Goal: Task Accomplishment & Management: Manage account settings

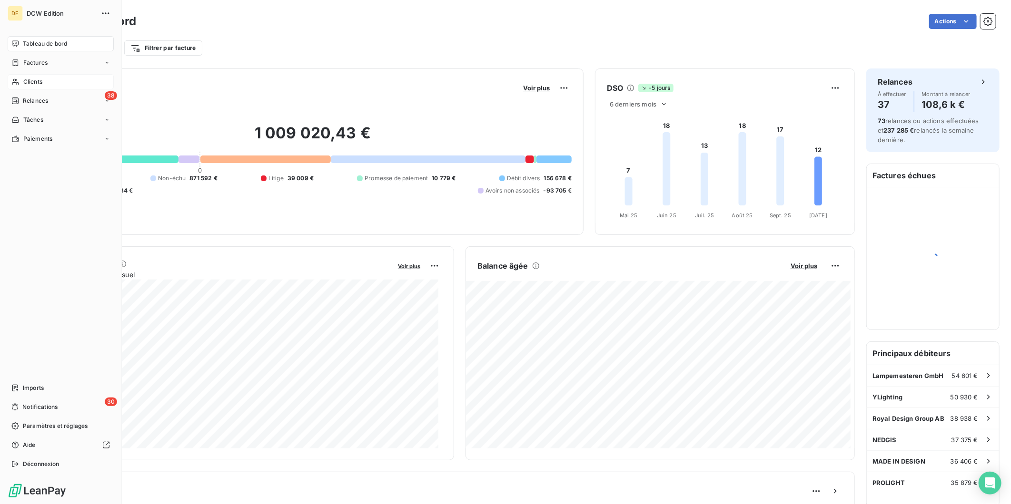
click at [20, 84] on div "Clients" at bounding box center [61, 81] width 106 height 15
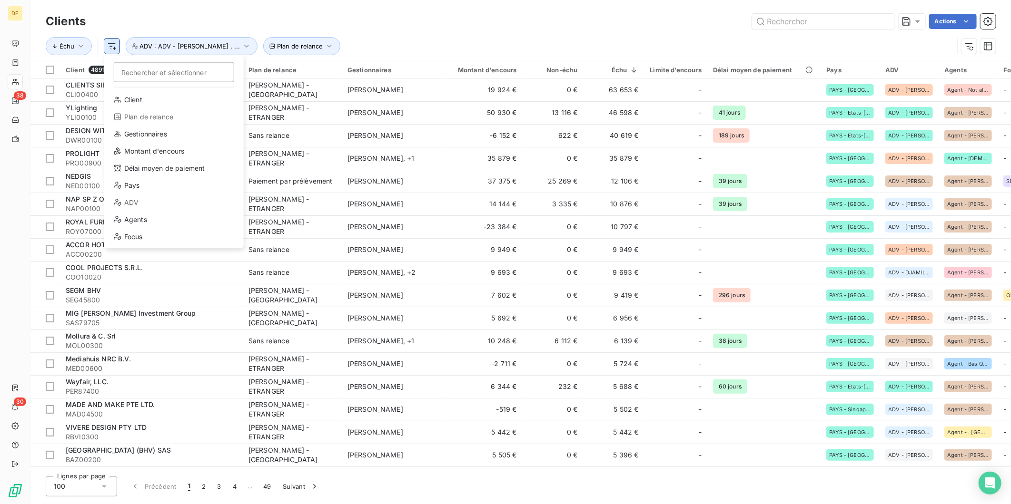
click at [111, 49] on html "DE 38 30 Clients Actions Échu Rechercher et sélectionner Client Plan de relance…" at bounding box center [505, 252] width 1011 height 504
click at [141, 220] on div "Agents" at bounding box center [174, 219] width 132 height 15
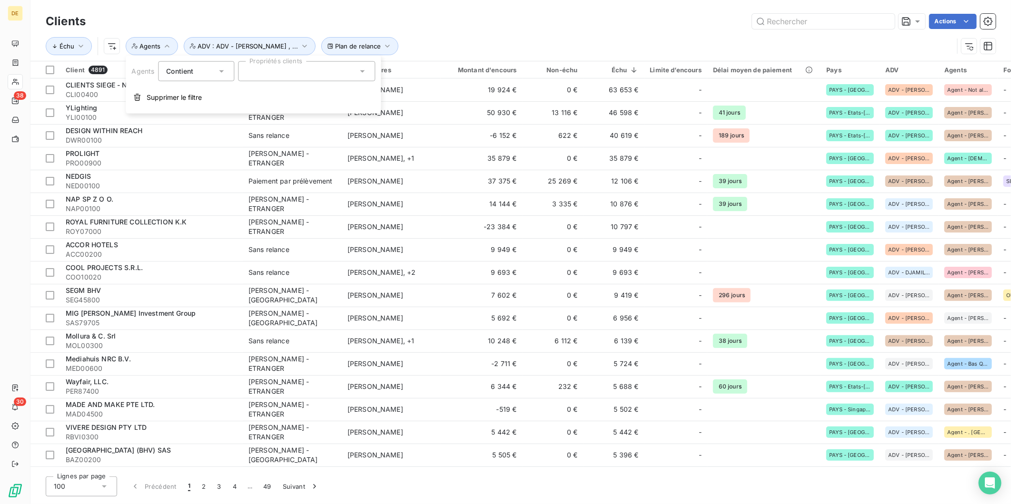
click at [335, 69] on div at bounding box center [306, 71] width 137 height 20
type input "ROCH"
click at [251, 93] on div at bounding box center [249, 94] width 9 height 9
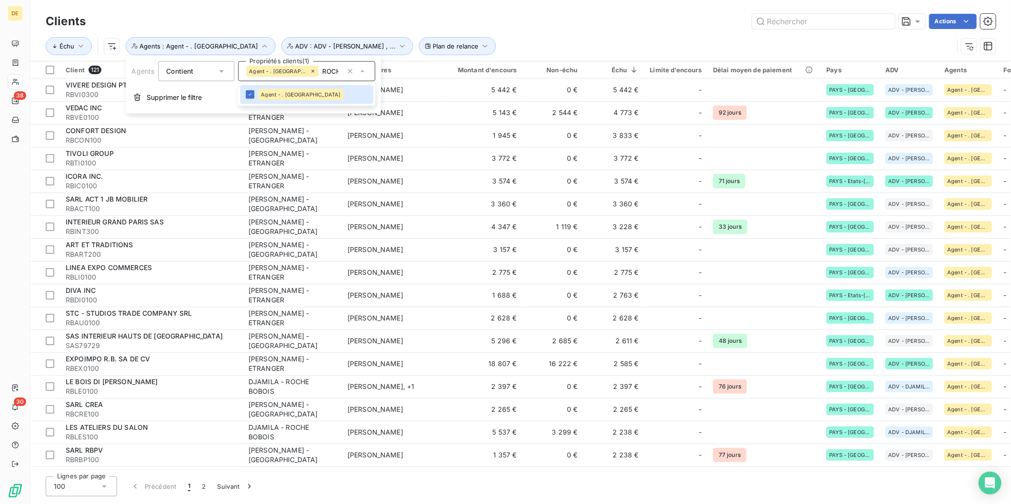
click at [494, 37] on div "Échu Plan de relance ADV : ADV - [PERSON_NAME] , ... Agents : Agent - . [GEOGRA…" at bounding box center [499, 46] width 907 height 18
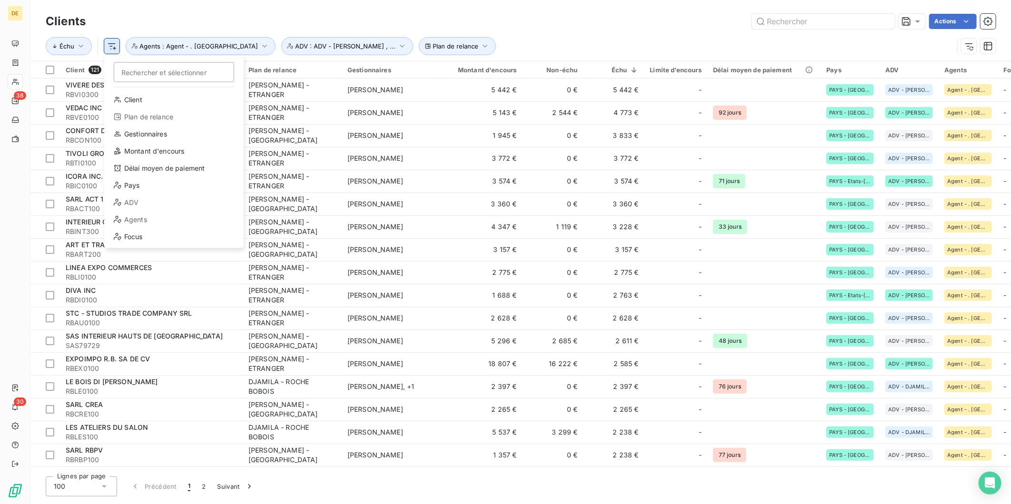
click at [111, 40] on html "DE 38 30 Clients Actions Échu Rechercher et sélectionner Client Plan de relance…" at bounding box center [505, 252] width 1011 height 504
click at [143, 183] on div "Pays" at bounding box center [174, 185] width 132 height 15
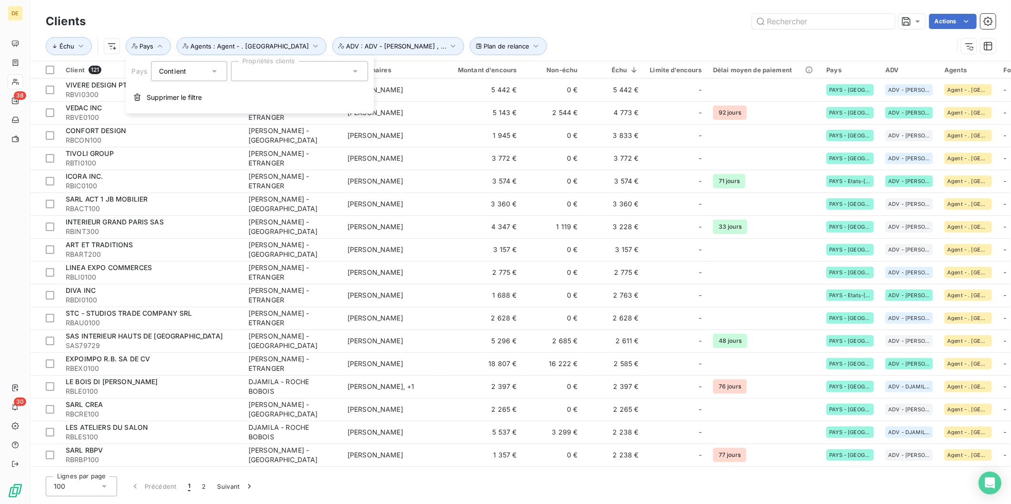
click at [245, 71] on input "text" at bounding box center [243, 71] width 8 height 9
type input "[GEOGRAPHIC_DATA]"
click at [244, 96] on div at bounding box center [242, 94] width 9 height 9
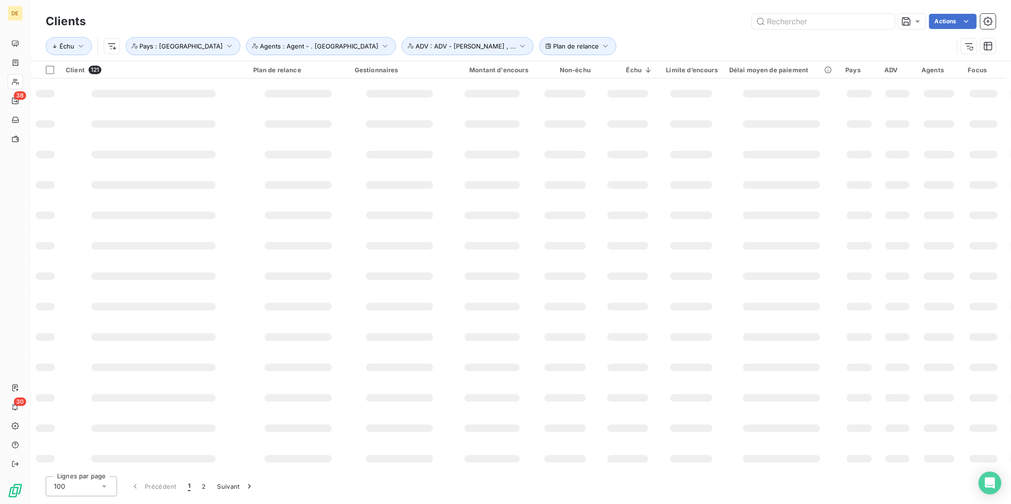
click at [589, 39] on div "Échu Plan de relance Pays : PAYS - [GEOGRAPHIC_DATA] ADV : ADV - [PERSON_NAME] …" at bounding box center [499, 46] width 907 height 18
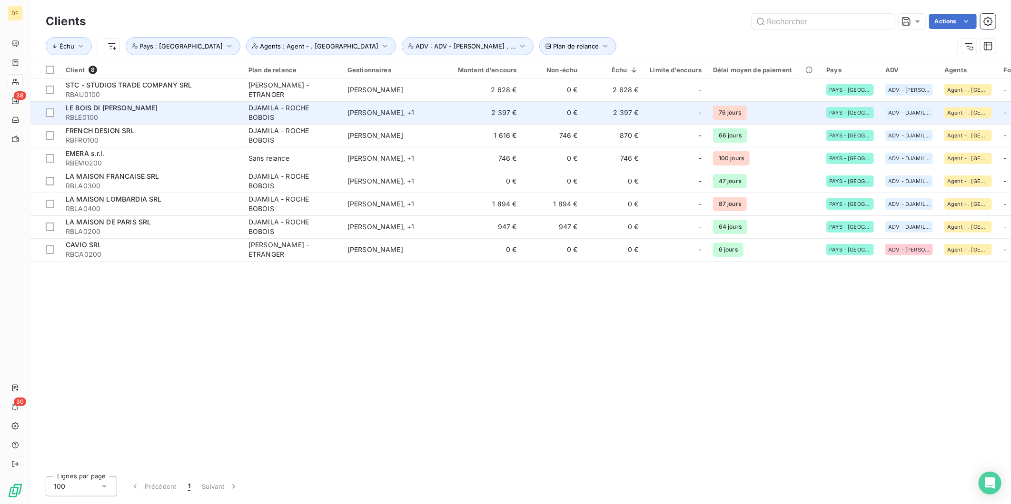
click at [414, 117] on div "[PERSON_NAME] , + 1" at bounding box center [391, 113] width 88 height 10
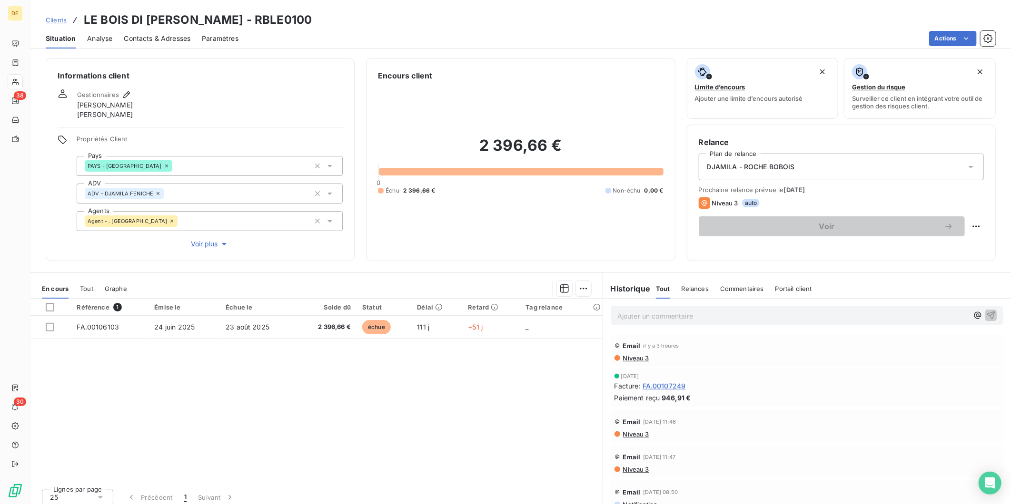
click at [171, 38] on span "Contacts & Adresses" at bounding box center [157, 39] width 67 height 10
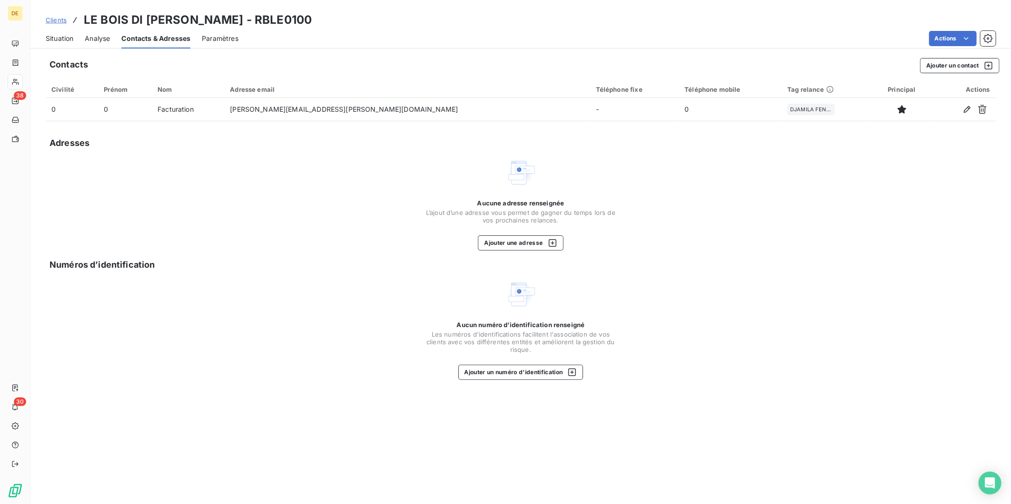
click at [53, 37] on span "Situation" at bounding box center [60, 39] width 28 height 10
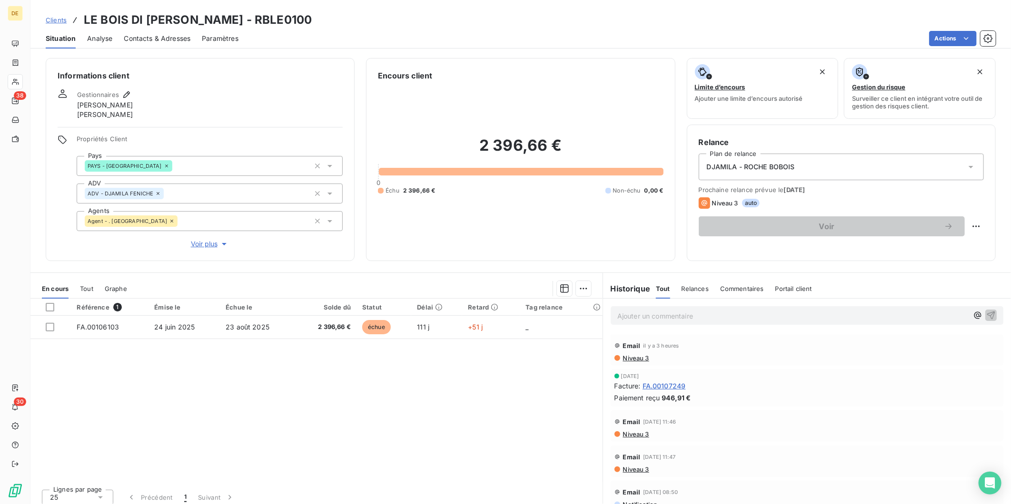
click at [966, 165] on icon at bounding box center [971, 167] width 10 height 10
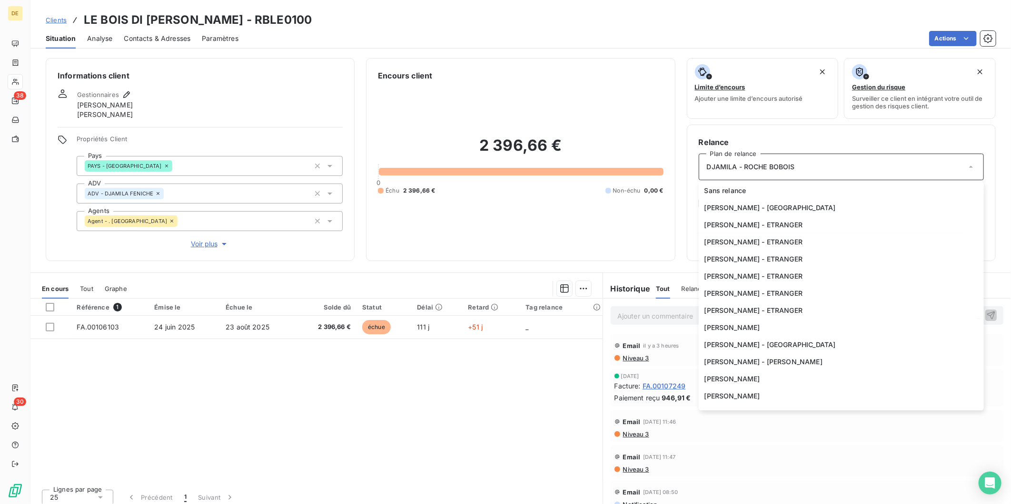
scroll to position [165, 0]
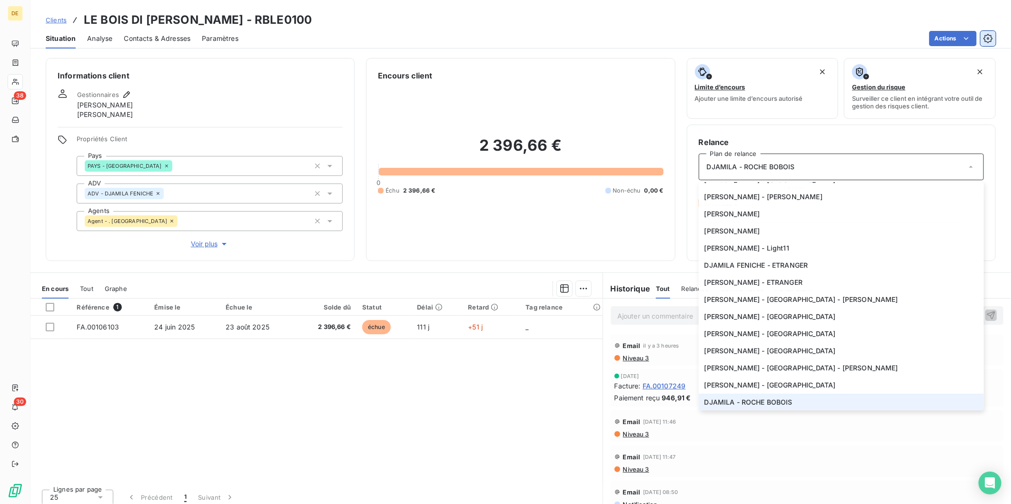
click at [982, 34] on button "button" at bounding box center [987, 38] width 15 height 15
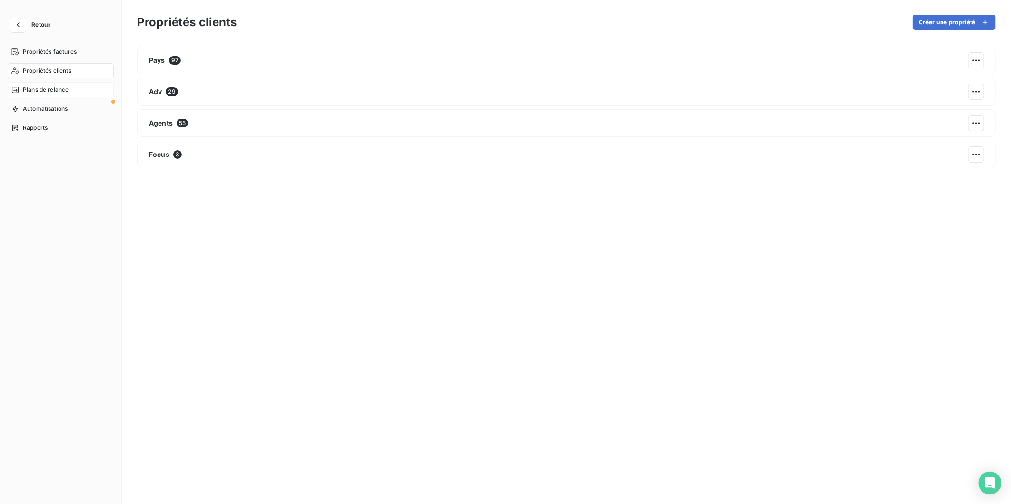
click at [65, 92] on span "Plans de relance" at bounding box center [46, 90] width 46 height 9
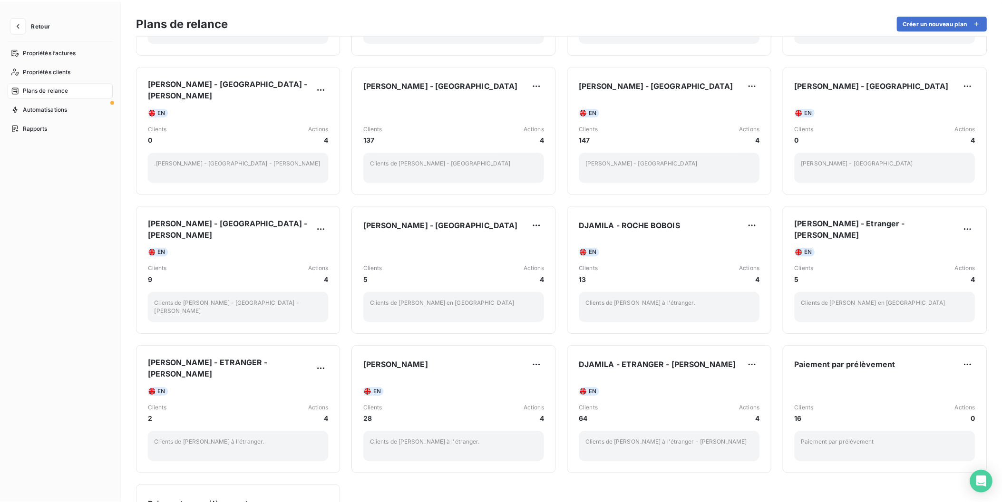
scroll to position [622, 0]
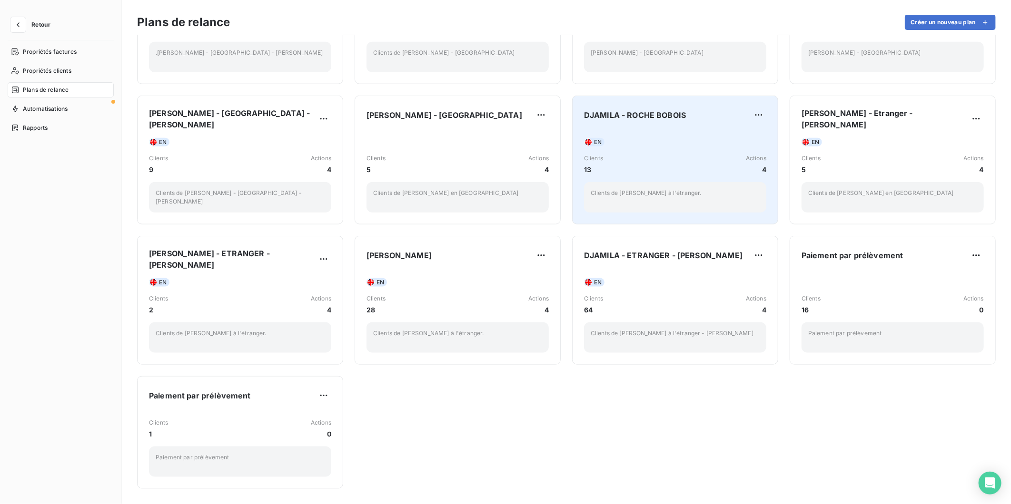
click at [653, 158] on div "Clients 13 Actions 4" at bounding box center [675, 164] width 182 height 20
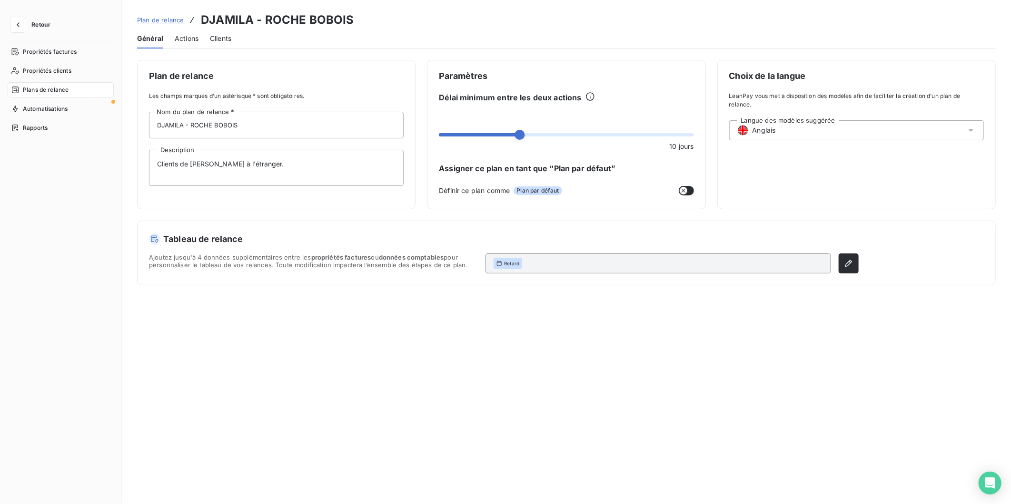
click at [188, 41] on span "Actions" at bounding box center [187, 39] width 24 height 10
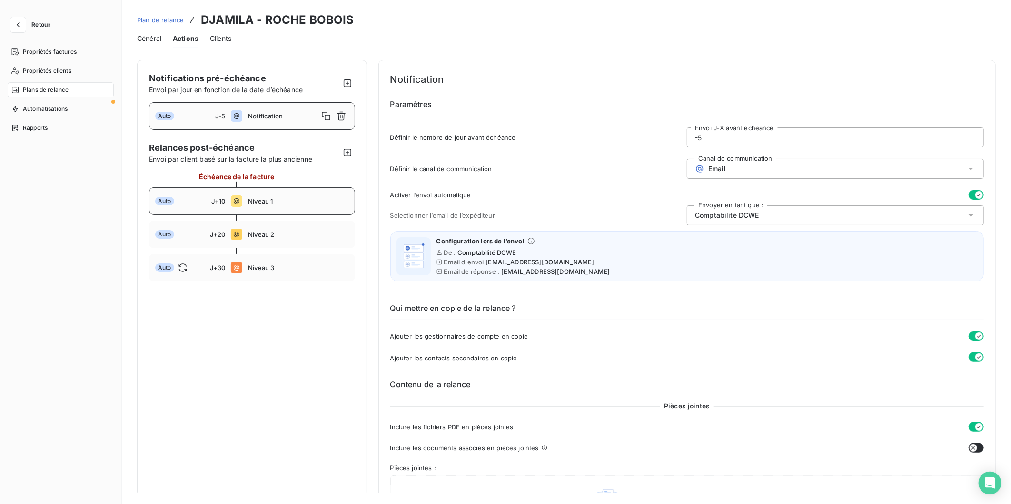
click at [265, 203] on span "Niveau 1" at bounding box center [298, 201] width 100 height 8
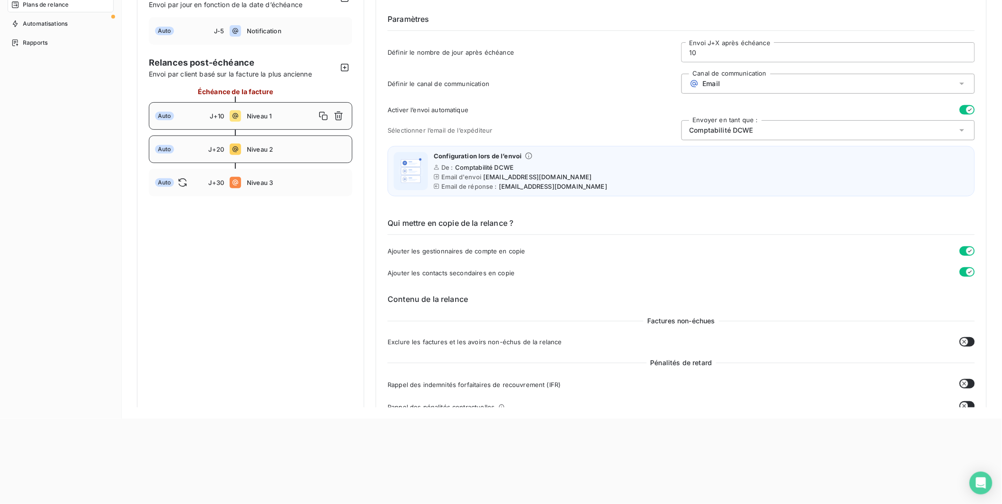
click at [260, 150] on span "Niveau 2" at bounding box center [296, 150] width 99 height 8
click at [281, 185] on span "Niveau 3" at bounding box center [296, 183] width 99 height 8
type input "30"
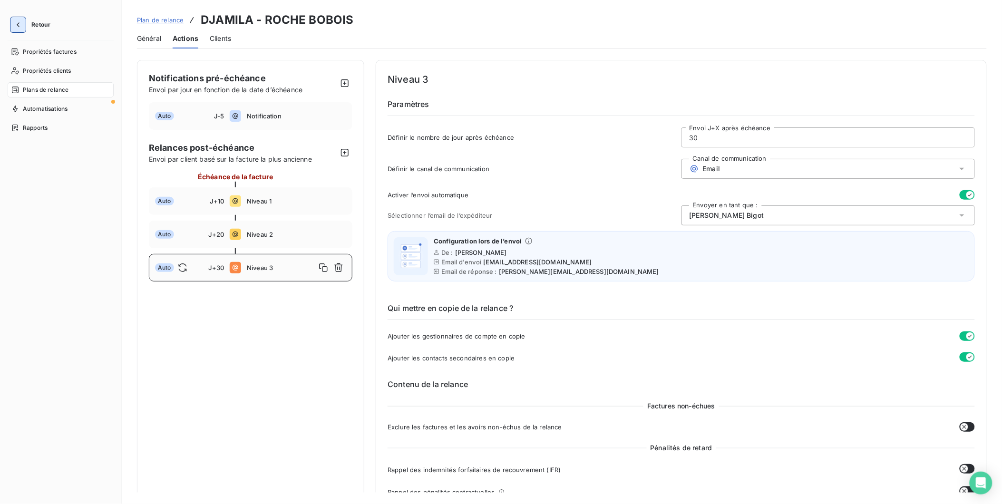
click at [17, 25] on icon "button" at bounding box center [18, 24] width 3 height 5
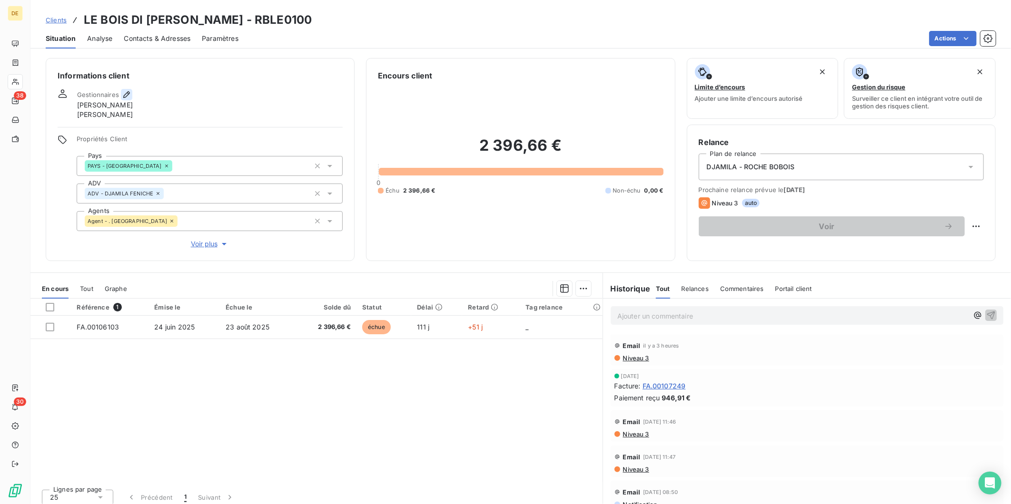
click at [124, 96] on icon "button" at bounding box center [126, 94] width 7 height 7
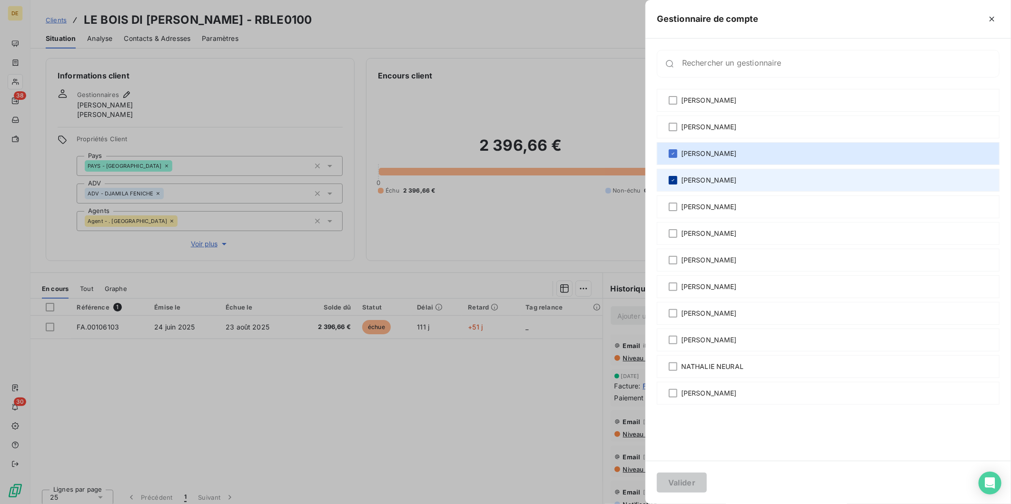
click at [673, 178] on icon at bounding box center [673, 180] width 6 height 6
click at [678, 487] on button "Valider" at bounding box center [682, 483] width 50 height 20
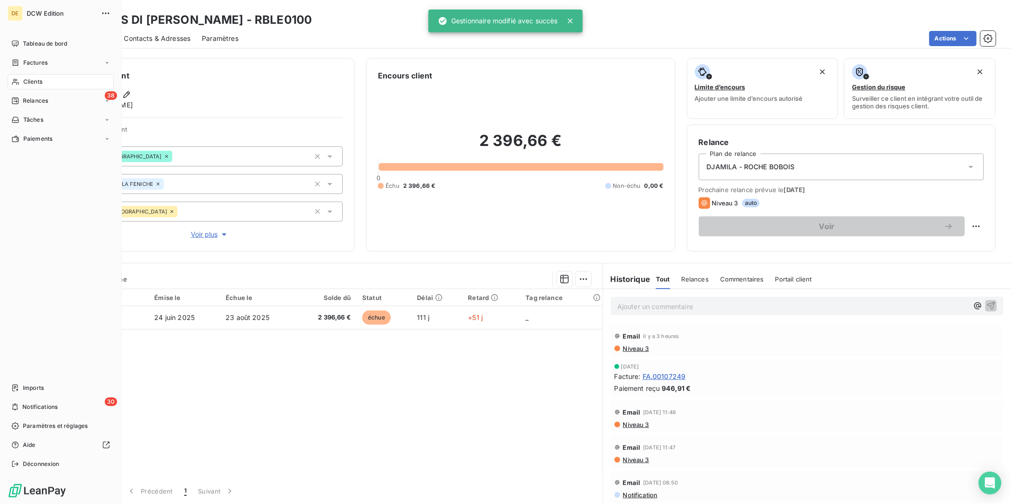
click at [25, 84] on span "Clients" at bounding box center [32, 82] width 19 height 9
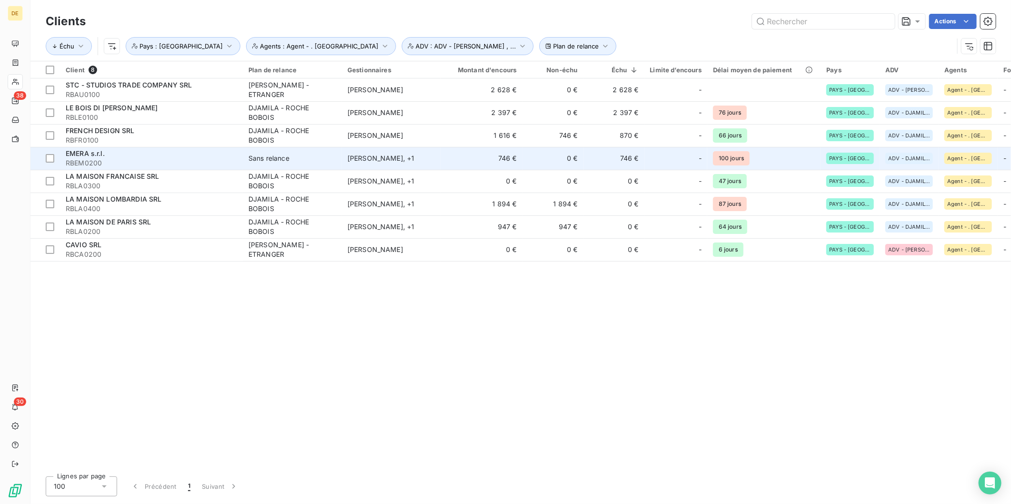
click at [420, 160] on div "[PERSON_NAME] , + 1" at bounding box center [391, 159] width 88 height 10
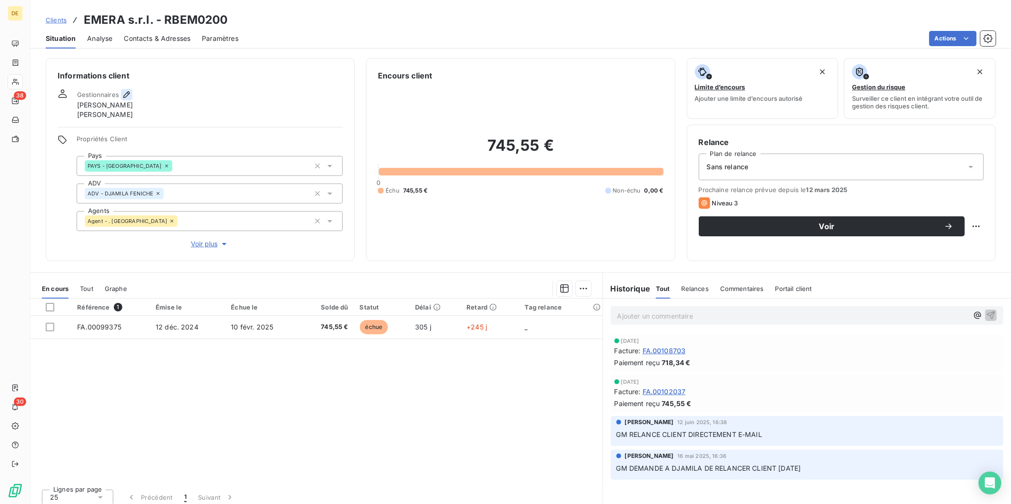
click at [127, 94] on icon "button" at bounding box center [127, 95] width 10 height 10
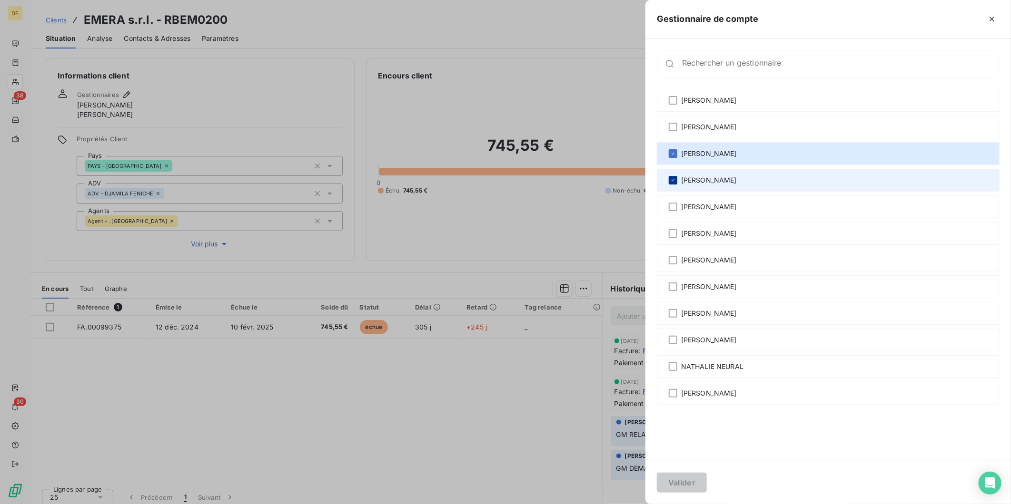
click at [674, 179] on icon at bounding box center [673, 180] width 6 height 6
click at [681, 479] on button "Valider" at bounding box center [682, 483] width 50 height 20
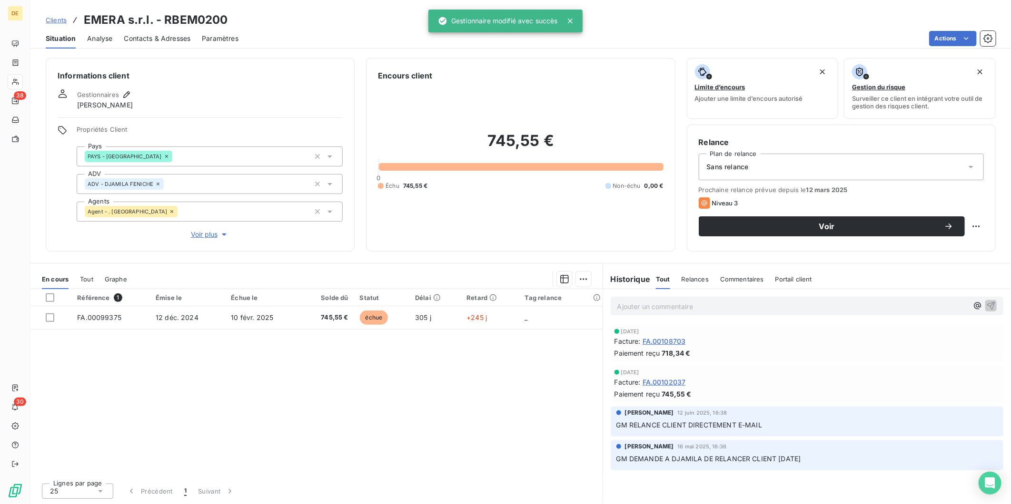
click at [427, 404] on div "Référence 1 Émise le Échue le Solde dû Statut Délai Retard Tag relance FA.00099…" at bounding box center [316, 382] width 572 height 186
click at [744, 165] on span "Sans relance" at bounding box center [727, 167] width 42 height 10
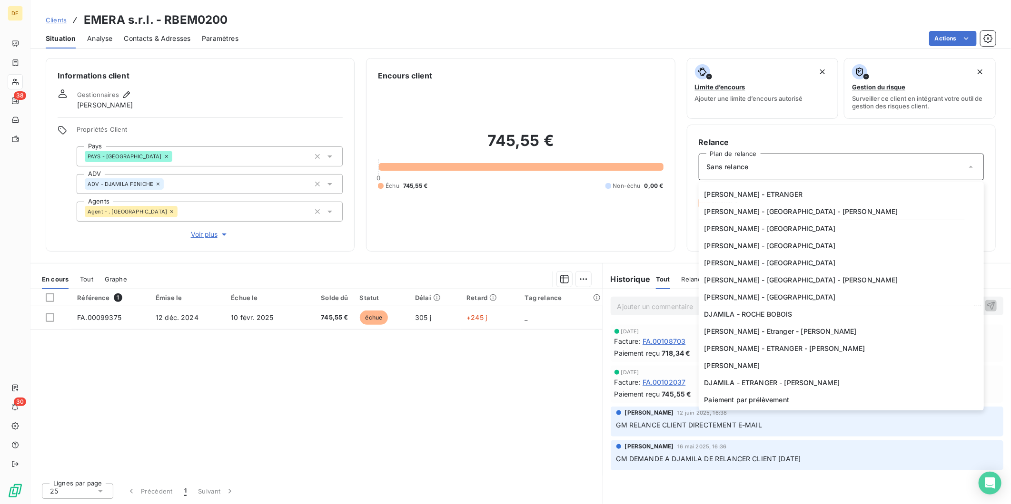
scroll to position [268, 0]
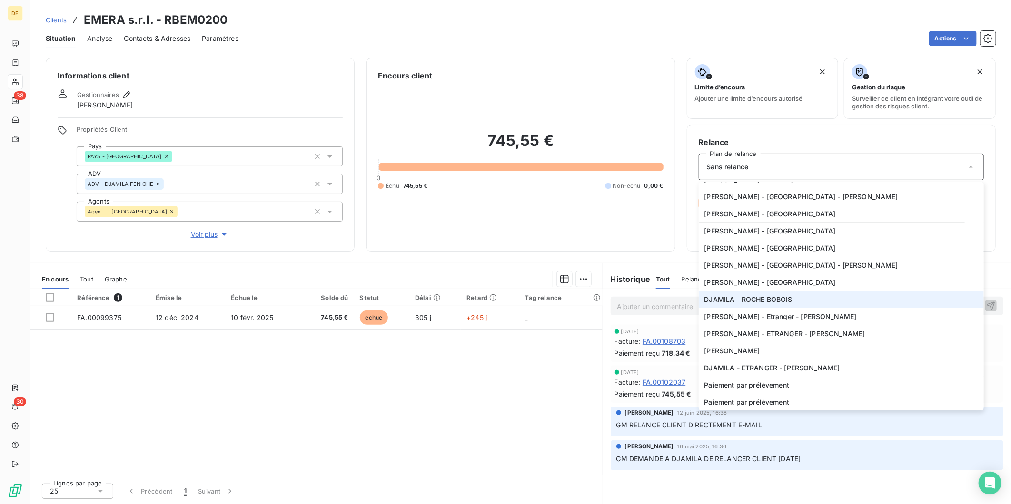
click at [781, 300] on span "DJAMILA - ROCHE BOBOIS" at bounding box center [748, 300] width 88 height 10
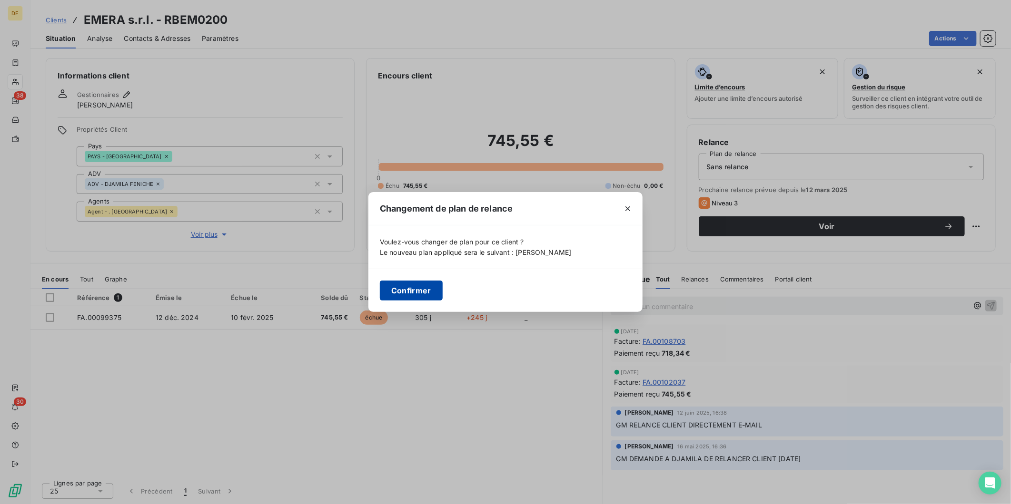
click at [425, 285] on button "Confirmer" at bounding box center [411, 291] width 63 height 20
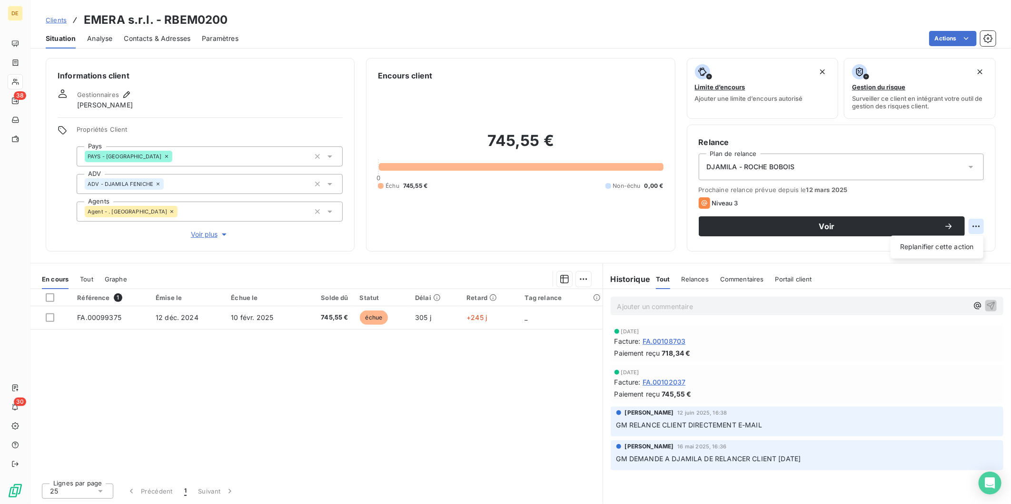
click at [973, 224] on html "DE 38 30 Clients EMERA s.r.l. - RBEM0200 Situation Analyse Contacts & Adresses …" at bounding box center [505, 252] width 1011 height 504
click at [948, 249] on div "Replanifier cette action" at bounding box center [936, 247] width 85 height 15
select select "9"
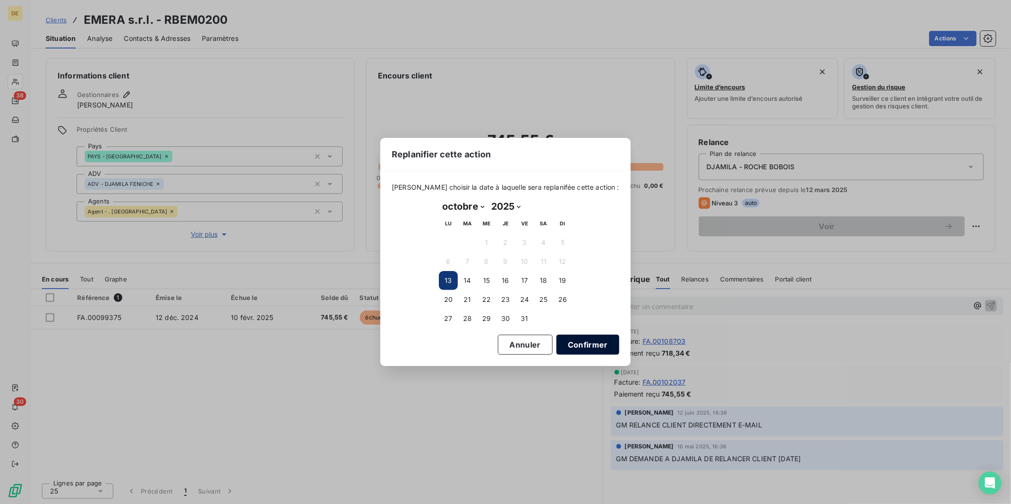
click at [563, 344] on button "Confirmer" at bounding box center [587, 345] width 63 height 20
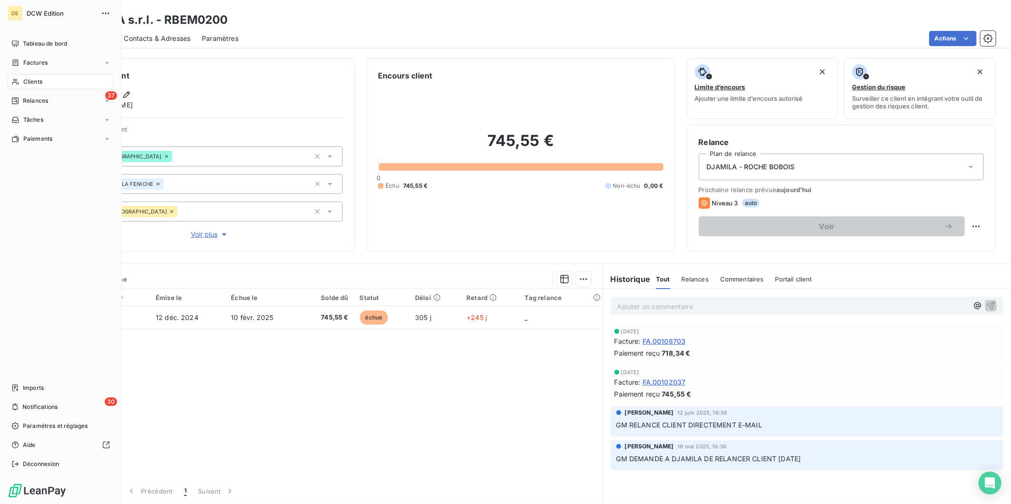
click at [25, 81] on span "Clients" at bounding box center [32, 82] width 19 height 9
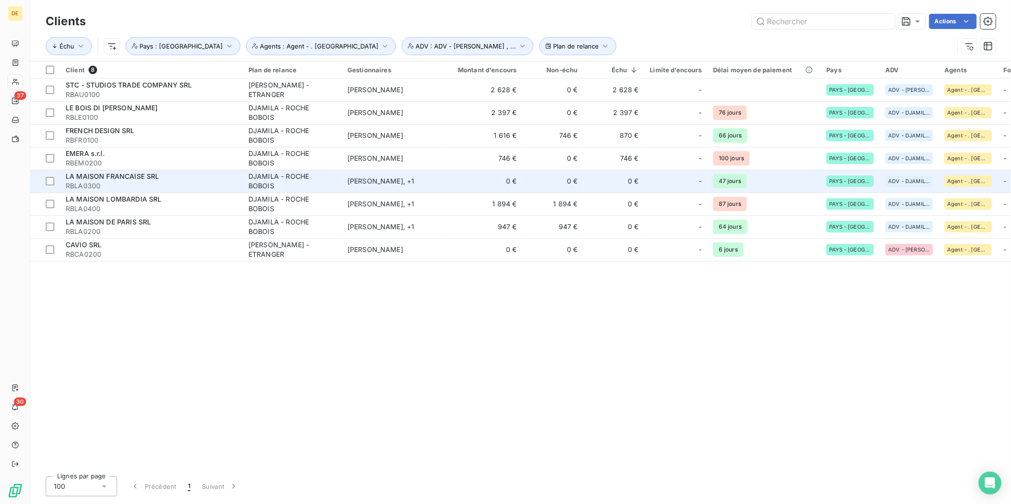
click at [403, 178] on div "[PERSON_NAME] , + 1" at bounding box center [391, 182] width 88 height 10
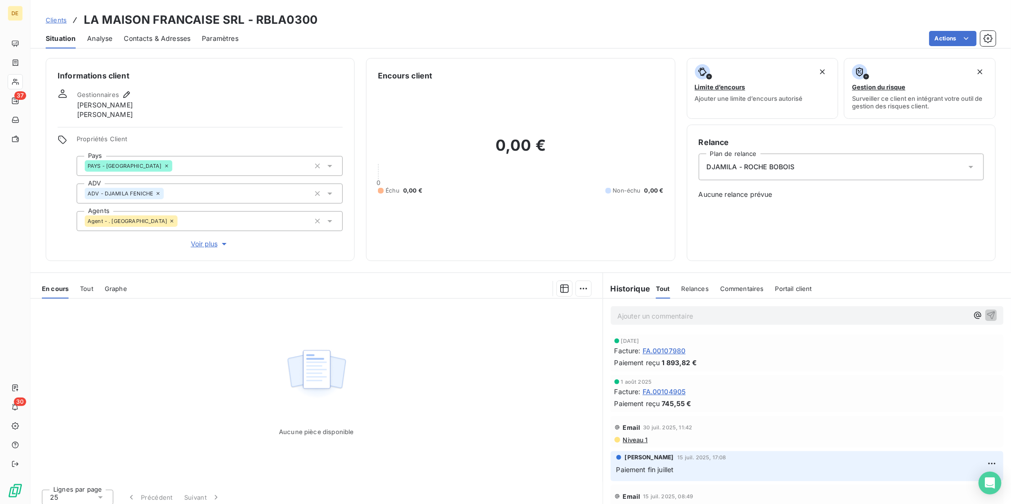
click at [123, 100] on span "[PERSON_NAME]" at bounding box center [105, 105] width 56 height 10
click at [125, 92] on icon "button" at bounding box center [127, 95] width 10 height 10
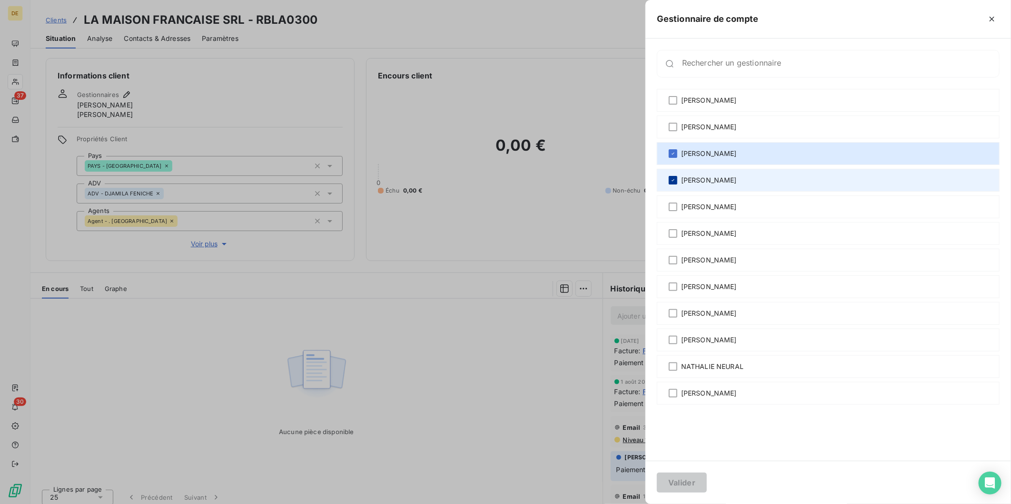
click at [672, 178] on icon at bounding box center [673, 180] width 6 height 6
click at [686, 479] on button "Valider" at bounding box center [682, 483] width 50 height 20
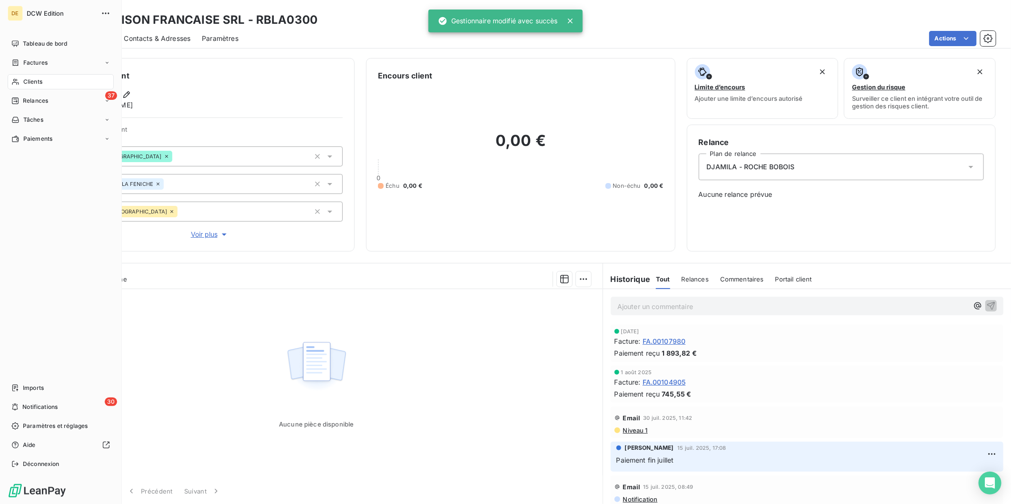
click at [39, 81] on span "Clients" at bounding box center [32, 82] width 19 height 9
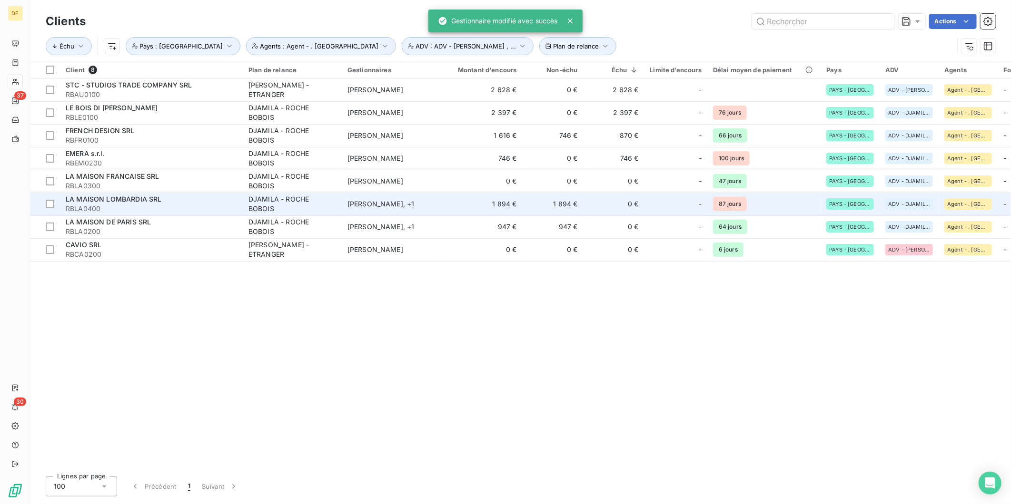
click at [377, 196] on td "[PERSON_NAME] , + 1" at bounding box center [391, 204] width 99 height 23
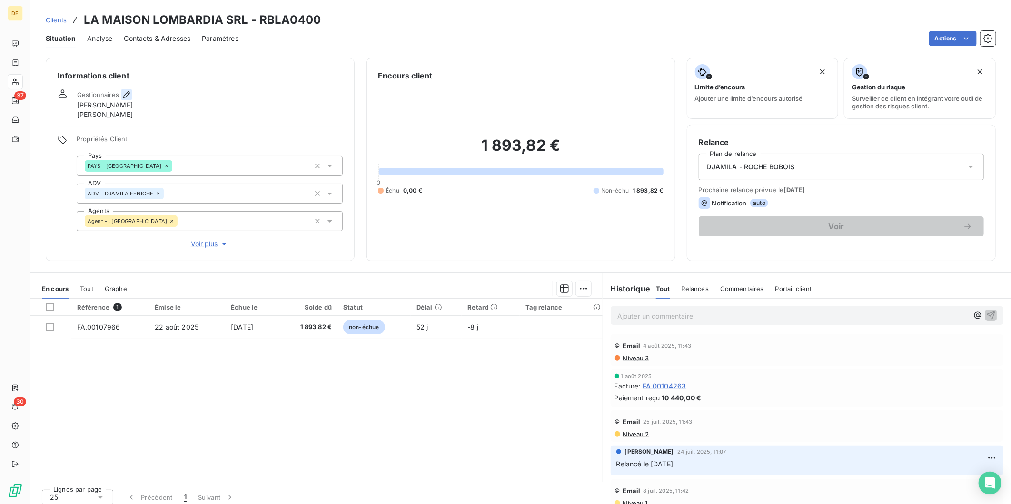
click at [122, 92] on icon "button" at bounding box center [127, 95] width 10 height 10
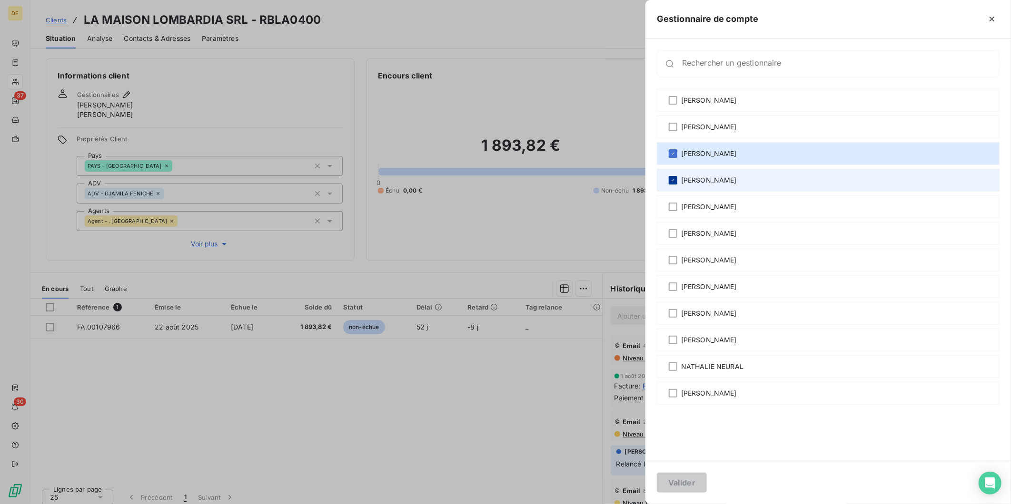
click at [673, 181] on icon at bounding box center [672, 180] width 3 height 2
click at [688, 480] on button "Valider" at bounding box center [682, 483] width 50 height 20
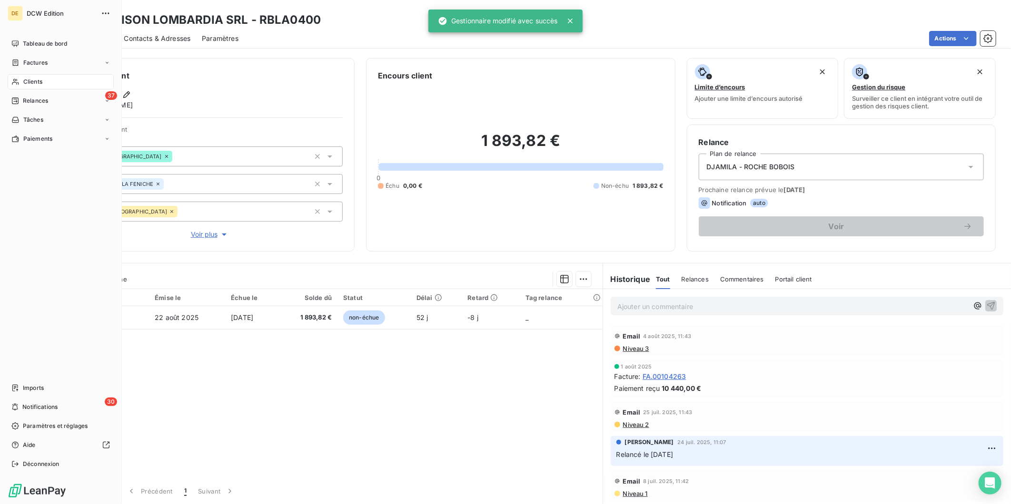
click at [17, 79] on icon at bounding box center [15, 82] width 8 height 8
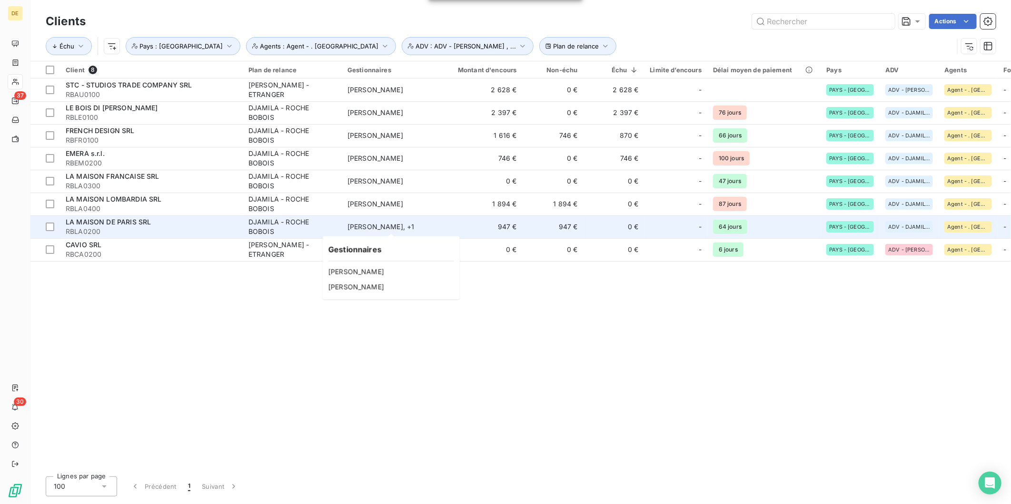
click at [362, 226] on div "[PERSON_NAME] , + 1" at bounding box center [391, 227] width 88 height 10
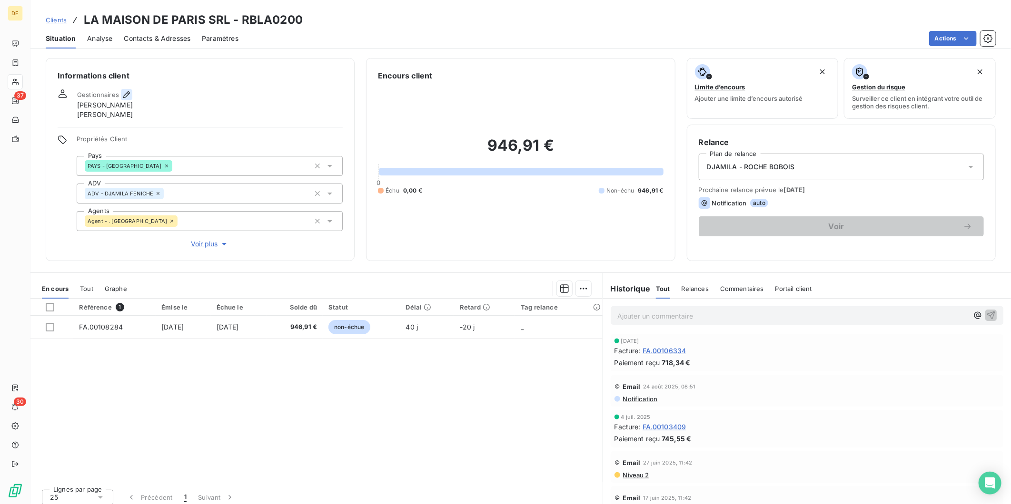
click at [126, 92] on icon "button" at bounding box center [127, 95] width 10 height 10
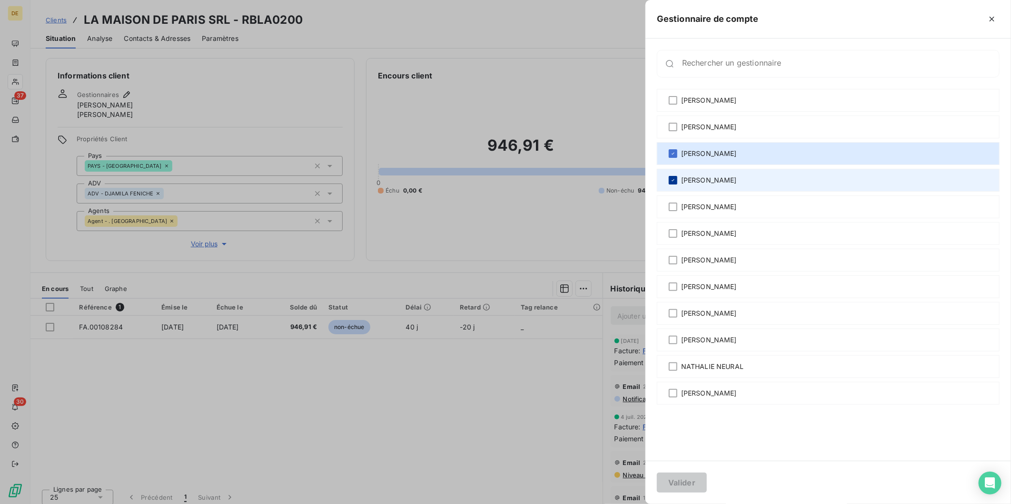
click at [672, 177] on icon at bounding box center [673, 180] width 6 height 6
click at [687, 486] on button "Valider" at bounding box center [682, 483] width 50 height 20
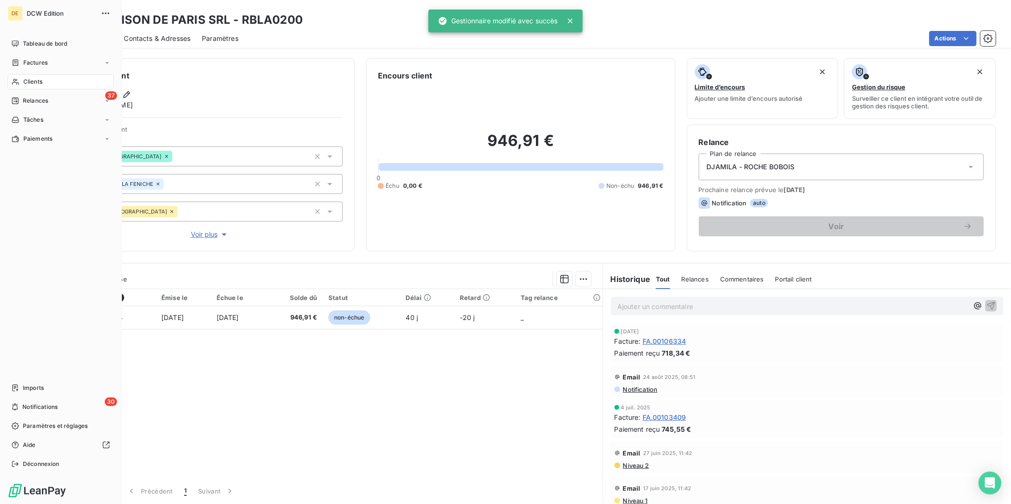
click at [30, 80] on span "Clients" at bounding box center [32, 82] width 19 height 9
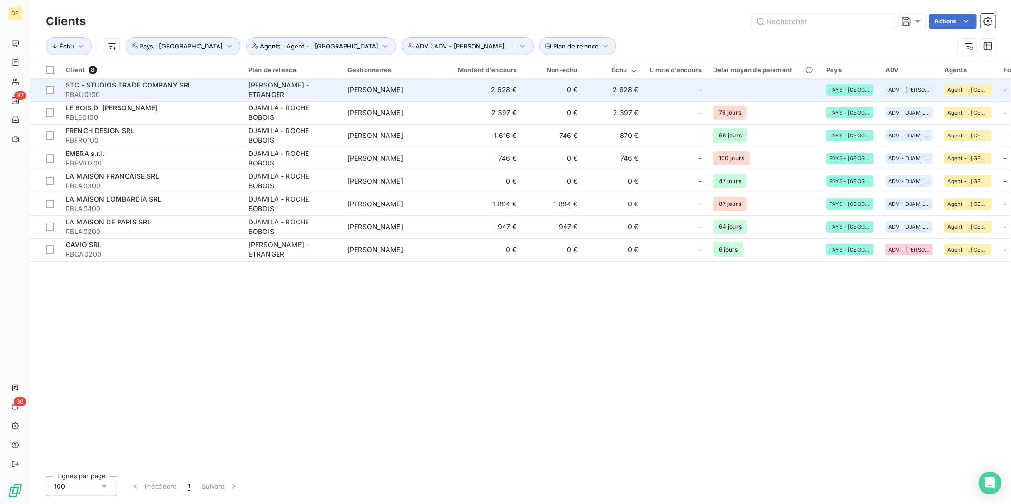
click at [405, 93] on td "[PERSON_NAME]" at bounding box center [391, 89] width 99 height 23
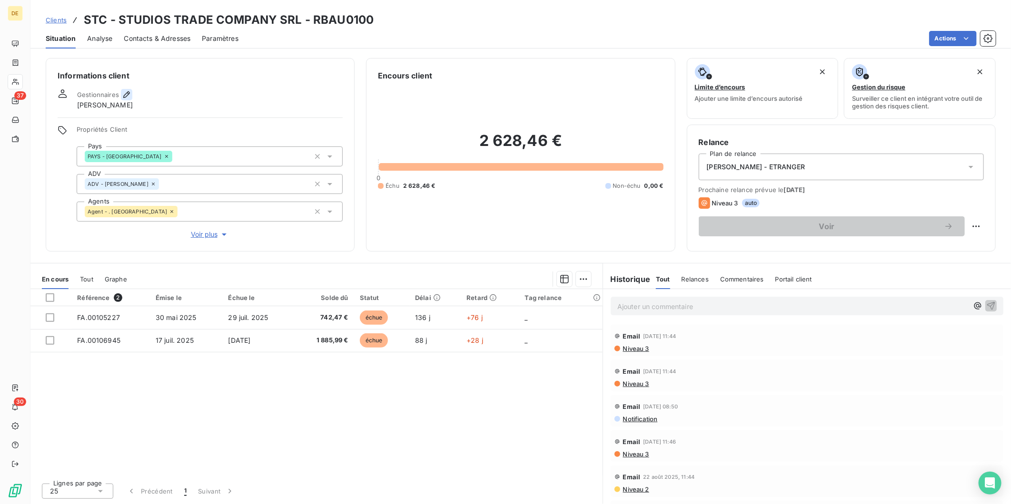
click at [124, 95] on icon "button" at bounding box center [126, 94] width 7 height 7
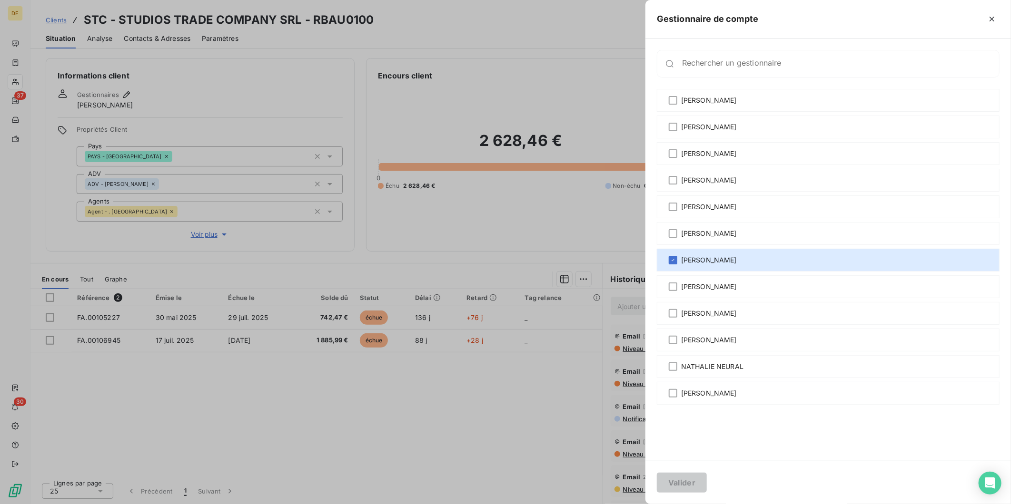
click at [619, 7] on div at bounding box center [505, 252] width 1011 height 504
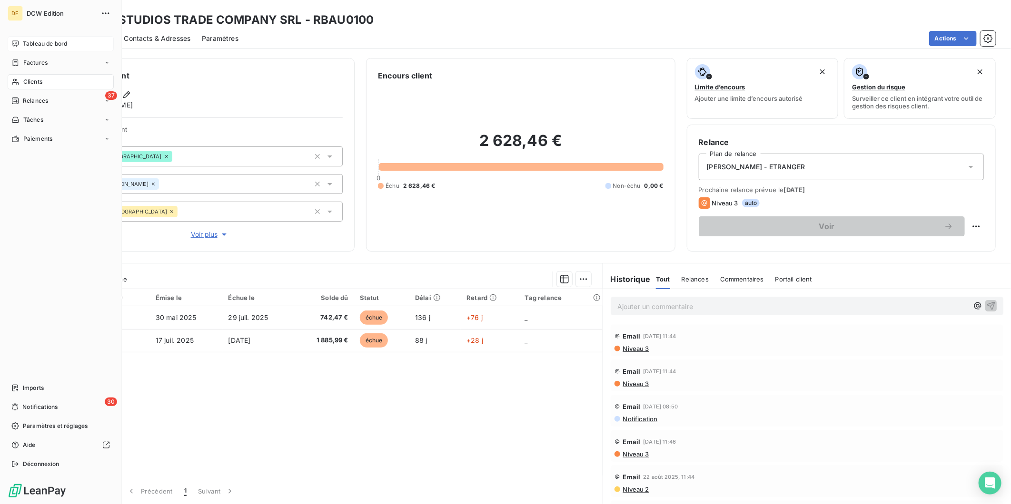
click at [34, 47] on span "Tableau de bord" at bounding box center [45, 43] width 44 height 9
